Goal: Information Seeking & Learning: Check status

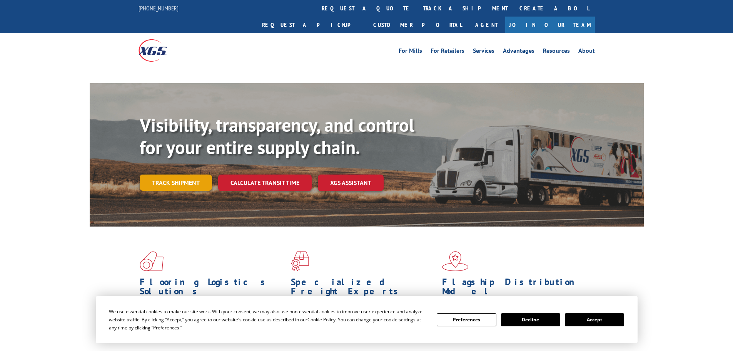
click at [177, 174] on link "Track shipment" at bounding box center [176, 182] width 72 height 16
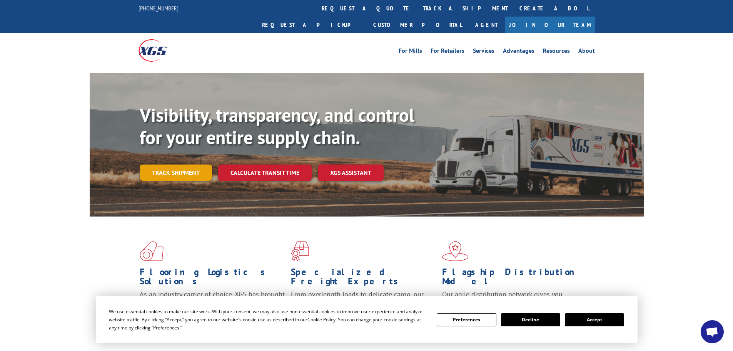
click at [178, 164] on link "Track shipment" at bounding box center [176, 172] width 72 height 16
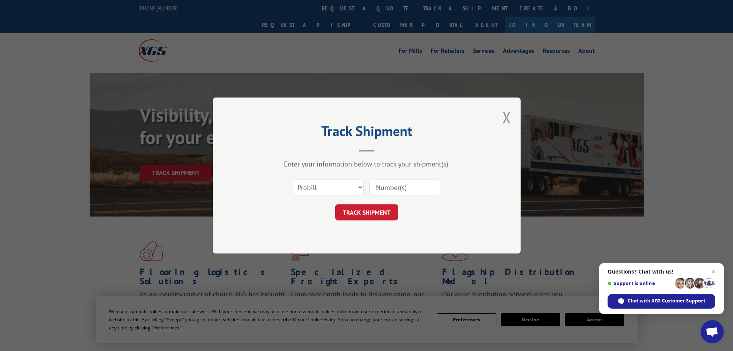
click at [387, 191] on input at bounding box center [404, 187] width 71 height 16
paste input "16998943"
type input "16998943"
click at [335, 204] on button "TRACK SHIPMENT" at bounding box center [366, 212] width 63 height 16
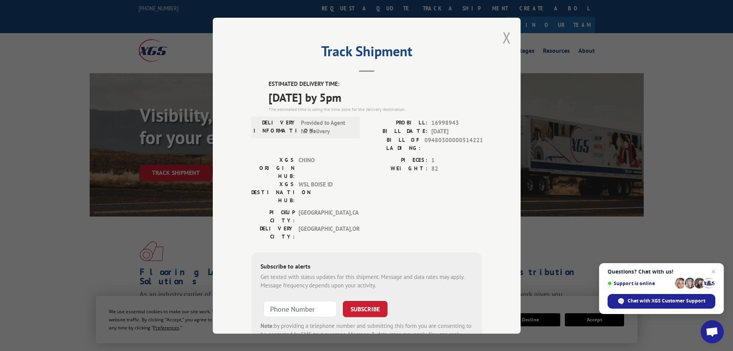
click at [503, 40] on button "Close modal" at bounding box center [507, 37] width 8 height 20
